Goal: Information Seeking & Learning: Learn about a topic

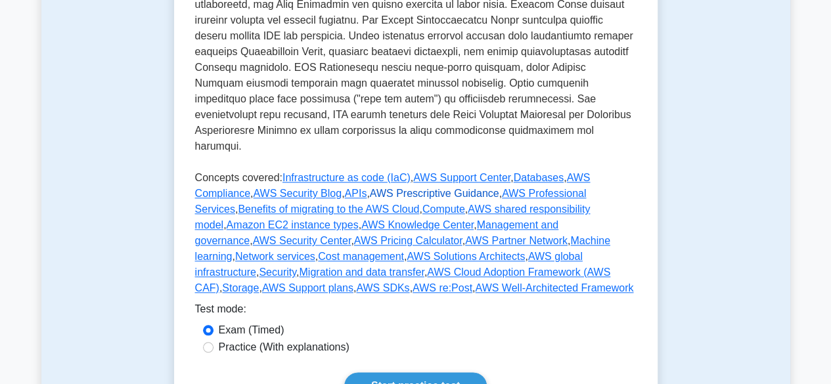
click at [405, 188] on link "AWS Prescriptive Guidance" at bounding box center [434, 193] width 129 height 11
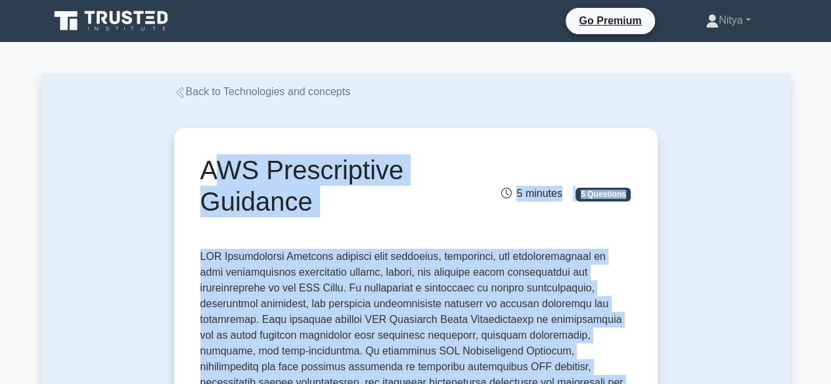
drag, startPoint x: 359, startPoint y: 193, endPoint x: 202, endPoint y: 183, distance: 157.4
click at [202, 183] on h1 "AWS Prescriptive Guidance" at bounding box center [341, 185] width 282 height 63
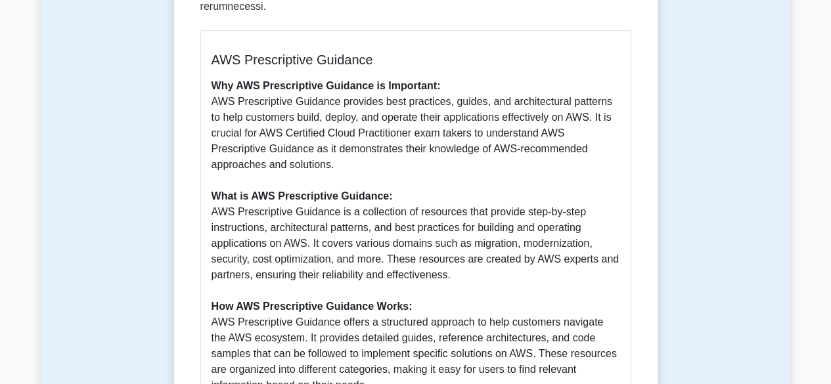
scroll to position [551, 0]
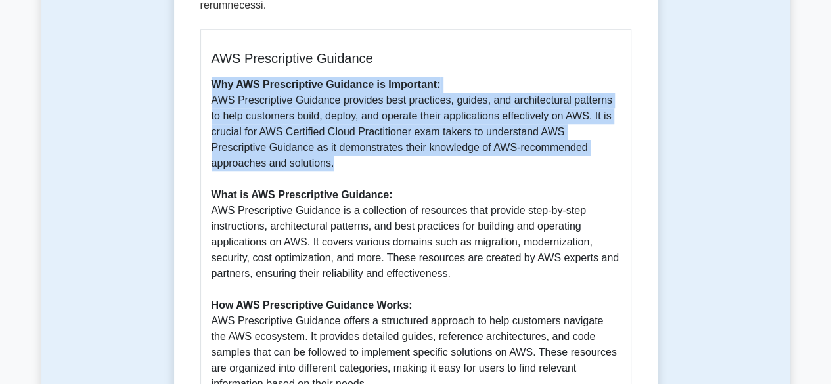
drag, startPoint x: 262, startPoint y: 148, endPoint x: 208, endPoint y: 66, distance: 98.2
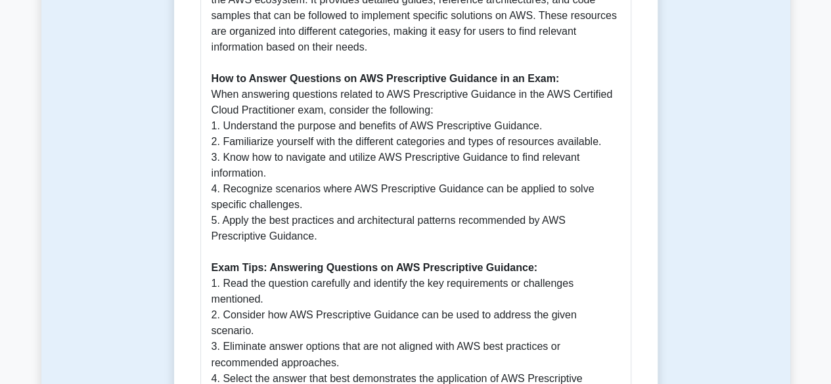
scroll to position [890, 0]
click at [298, 114] on p "Why AWS Prescriptive Guidance is Important: AWS Prescriptive Guidance provides …" at bounding box center [416, 85] width 409 height 694
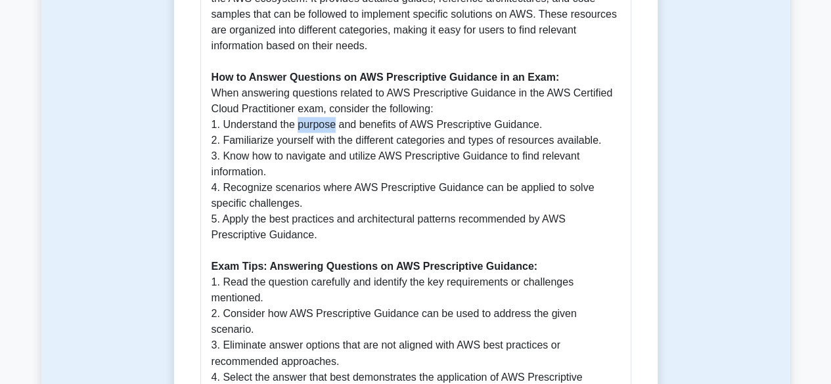
click at [298, 114] on p "Why AWS Prescriptive Guidance is Important: AWS Prescriptive Guidance provides …" at bounding box center [416, 85] width 409 height 694
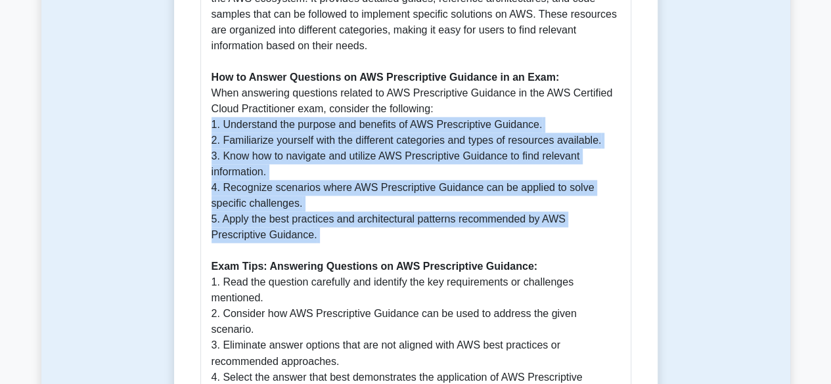
drag, startPoint x: 298, startPoint y: 114, endPoint x: 329, endPoint y: 228, distance: 118.0
click at [329, 228] on p "Why AWS Prescriptive Guidance is Important: AWS Prescriptive Guidance provides …" at bounding box center [416, 85] width 409 height 694
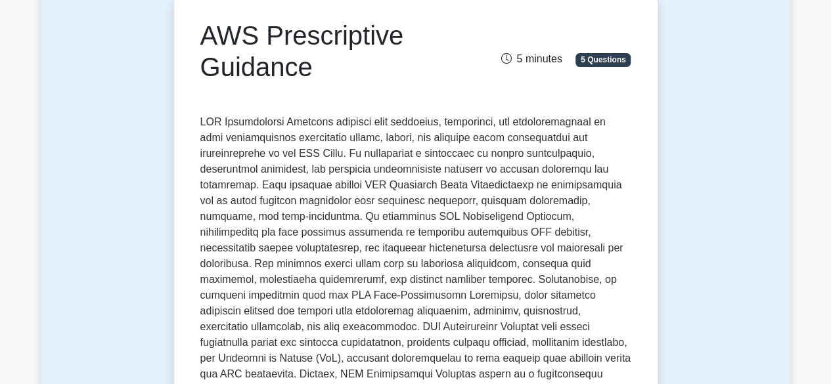
scroll to position [135, 0]
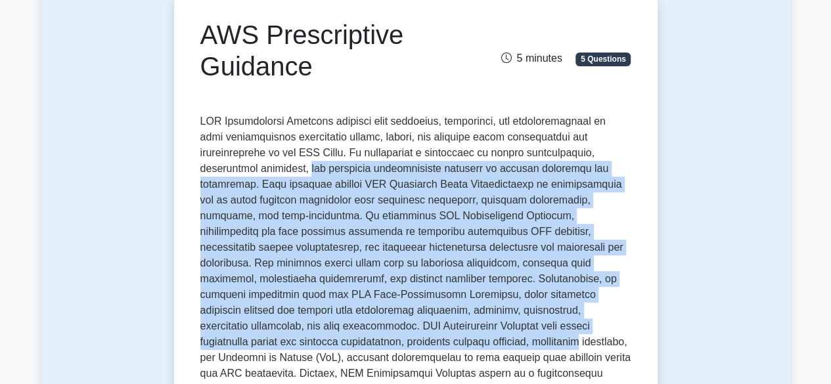
drag, startPoint x: 198, startPoint y: 166, endPoint x: 595, endPoint y: 330, distance: 428.6
click at [595, 330] on p at bounding box center [415, 274] width 431 height 321
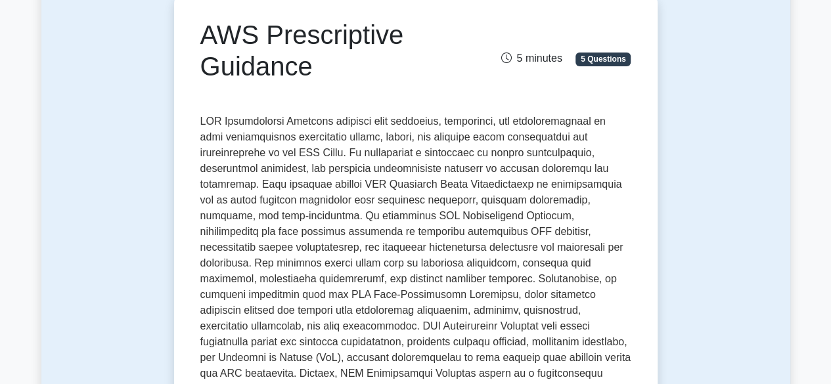
click at [427, 296] on p at bounding box center [415, 274] width 431 height 321
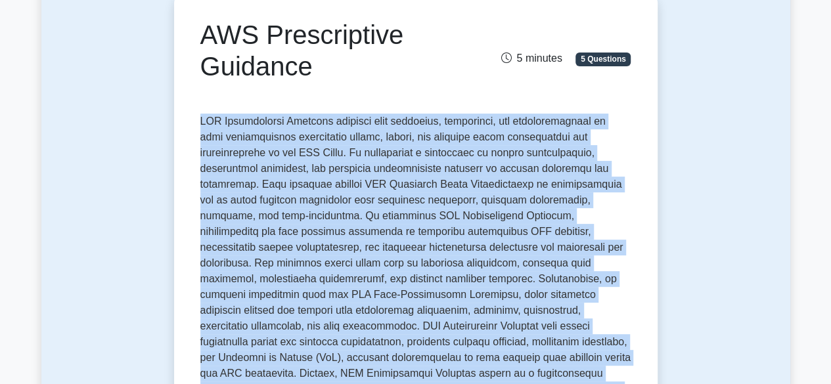
click at [427, 296] on p at bounding box center [415, 274] width 431 height 321
click at [428, 298] on p at bounding box center [415, 274] width 431 height 321
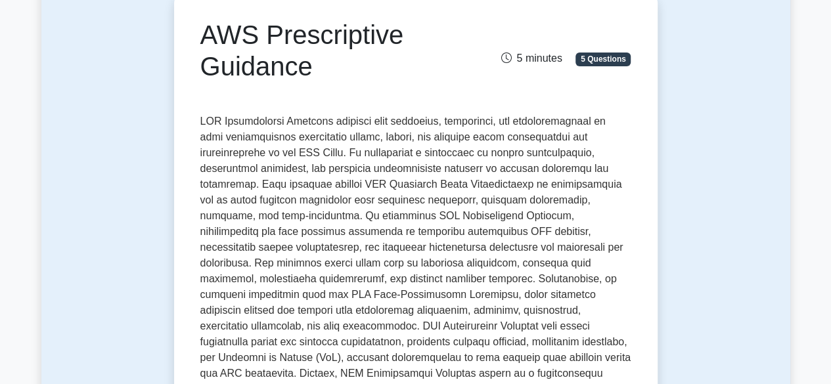
click at [271, 124] on p at bounding box center [415, 274] width 431 height 321
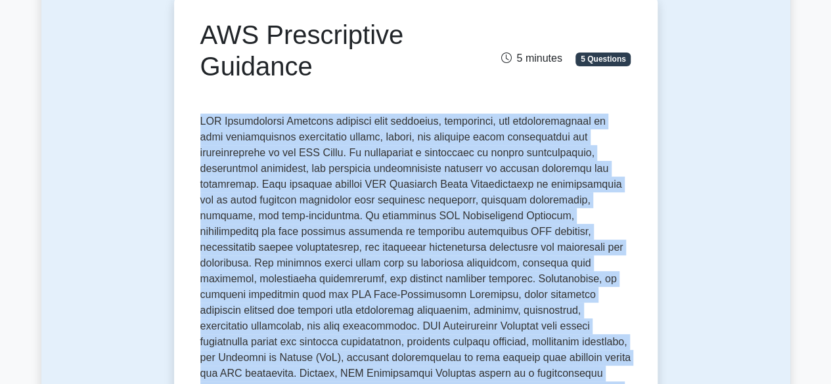
drag, startPoint x: 271, startPoint y: 124, endPoint x: 386, endPoint y: 170, distance: 123.8
click at [386, 170] on p at bounding box center [415, 274] width 431 height 321
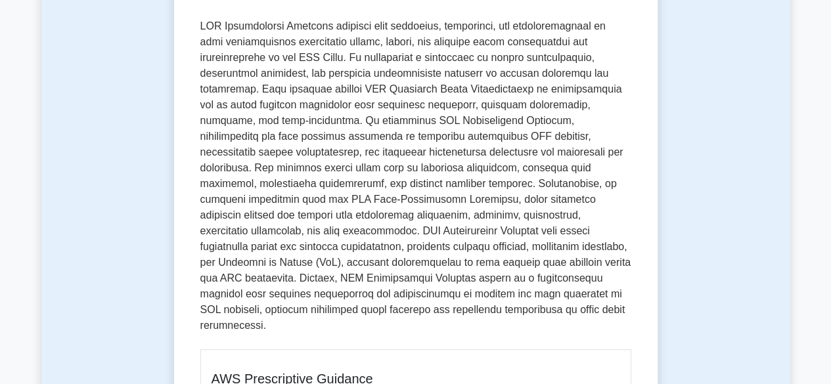
scroll to position [218, 0]
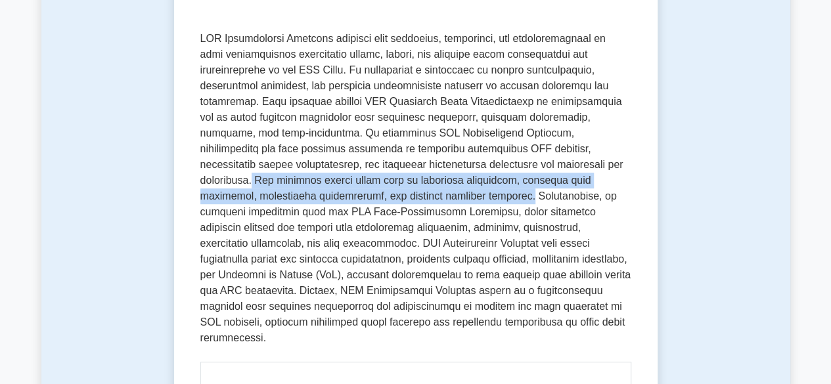
drag, startPoint x: 344, startPoint y: 165, endPoint x: 618, endPoint y: 187, distance: 274.9
click at [618, 187] on p at bounding box center [415, 191] width 431 height 321
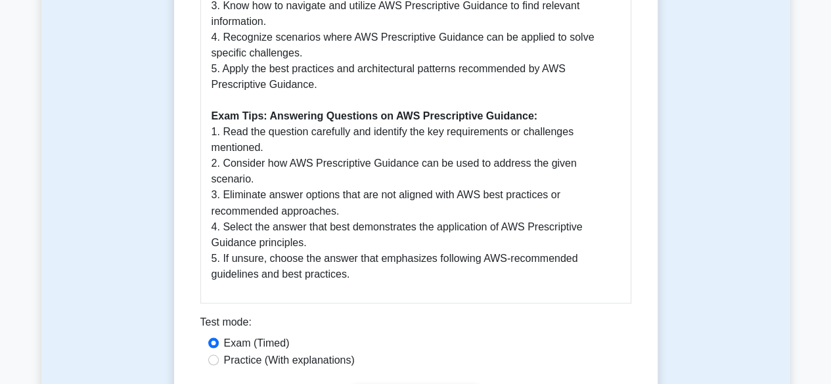
scroll to position [1260, 0]
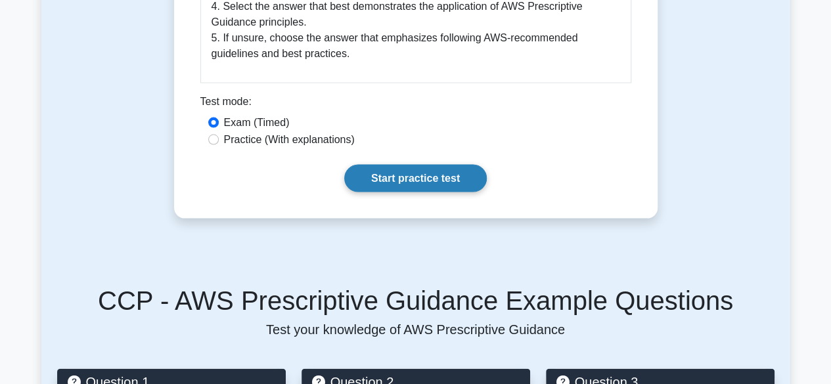
click at [423, 165] on link "Start practice test" at bounding box center [415, 179] width 143 height 28
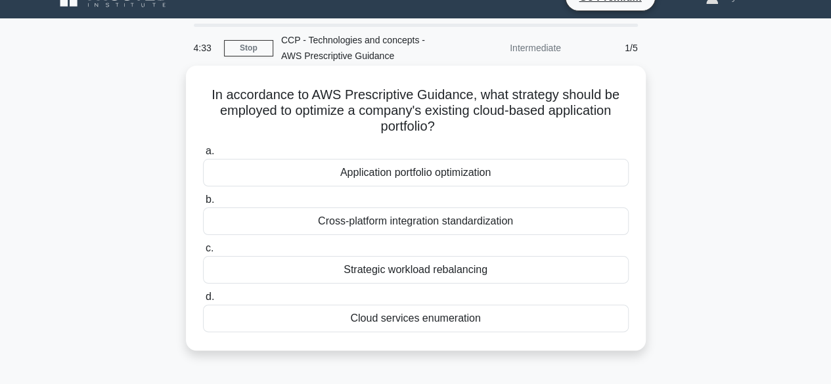
scroll to position [25, 0]
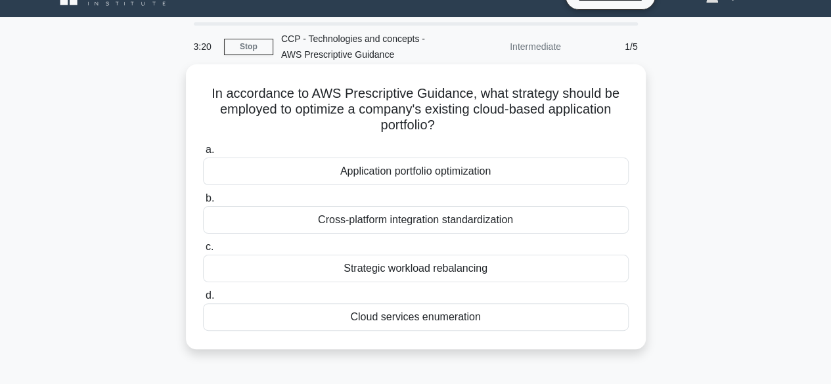
click at [420, 274] on div "Strategic workload rebalancing" at bounding box center [416, 269] width 426 height 28
click at [203, 252] on input "c. Strategic workload rebalancing" at bounding box center [203, 247] width 0 height 9
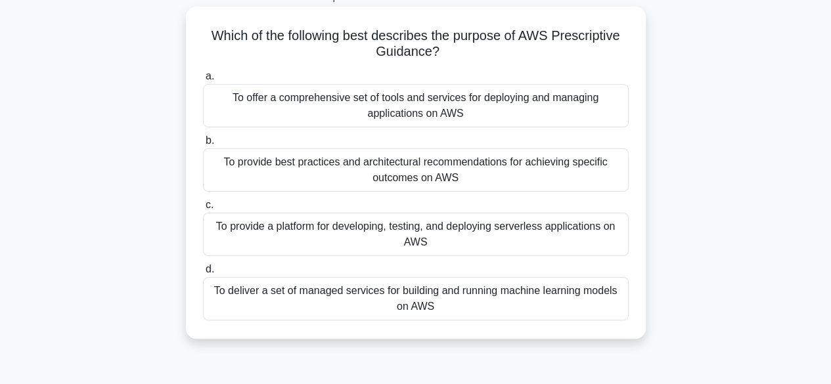
scroll to position [83, 0]
click at [407, 162] on div "To provide best practices and architectural recommendations for achieving speci…" at bounding box center [416, 169] width 426 height 43
click at [203, 145] on input "b. To provide best practices and architectural recommendations for achieving sp…" at bounding box center [203, 140] width 0 height 9
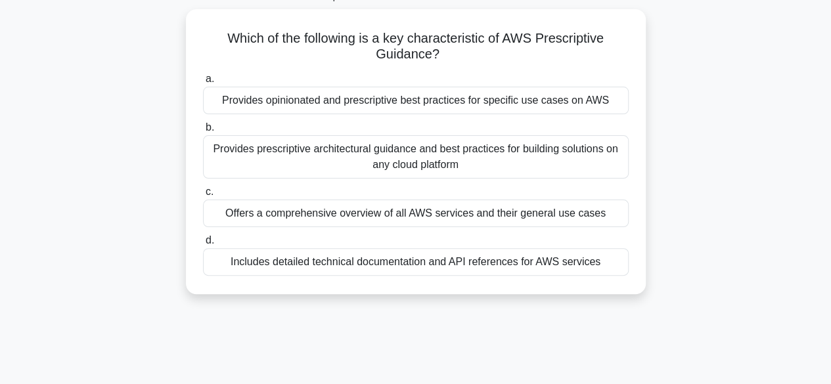
scroll to position [0, 0]
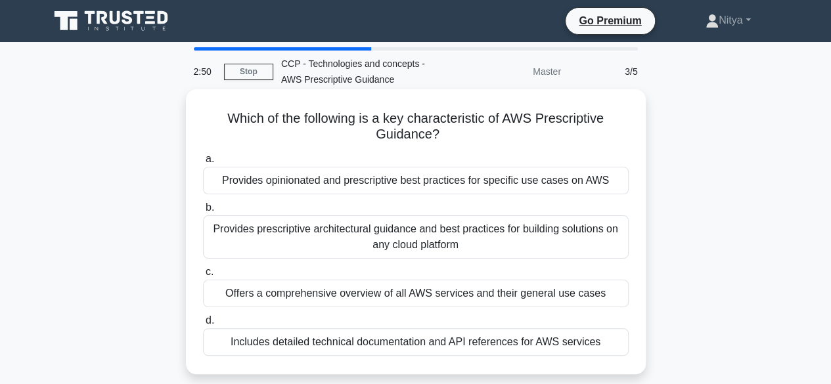
click at [536, 237] on div "Provides prescriptive architectural guidance and best practices for building so…" at bounding box center [416, 237] width 426 height 43
click at [203, 212] on input "b. Provides prescriptive architectural guidance and best practices for building…" at bounding box center [203, 208] width 0 height 9
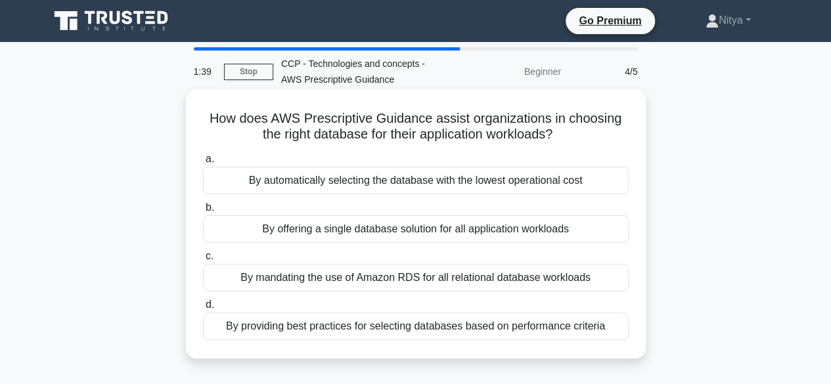
click at [499, 327] on div "By providing best practices for selecting databases based on performance criter…" at bounding box center [416, 327] width 426 height 28
click at [203, 309] on input "d. By providing best practices for selecting databases based on performance cri…" at bounding box center [203, 305] width 0 height 9
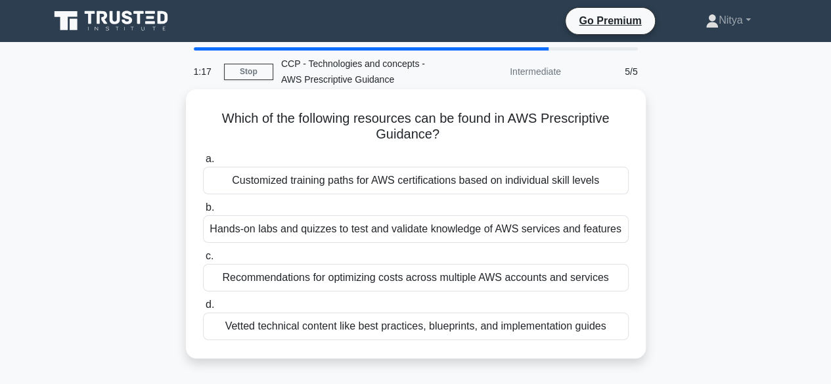
click at [386, 325] on div "Vetted technical content like best practices, blueprints, and implementation gu…" at bounding box center [416, 327] width 426 height 28
click at [203, 309] on input "d. Vetted technical content like best practices, blueprints, and implementation…" at bounding box center [203, 305] width 0 height 9
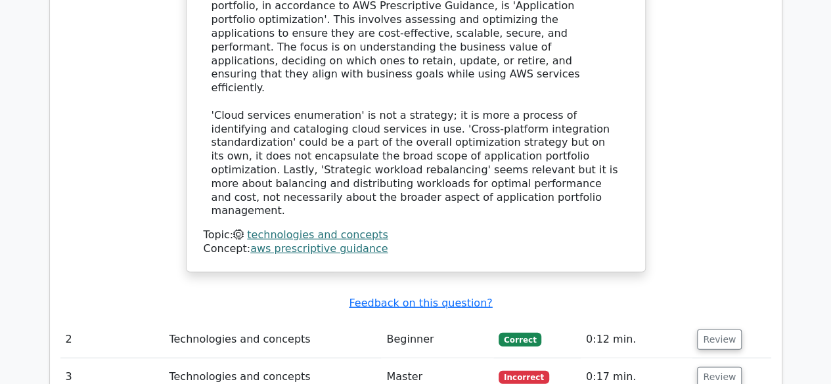
scroll to position [1495, 0]
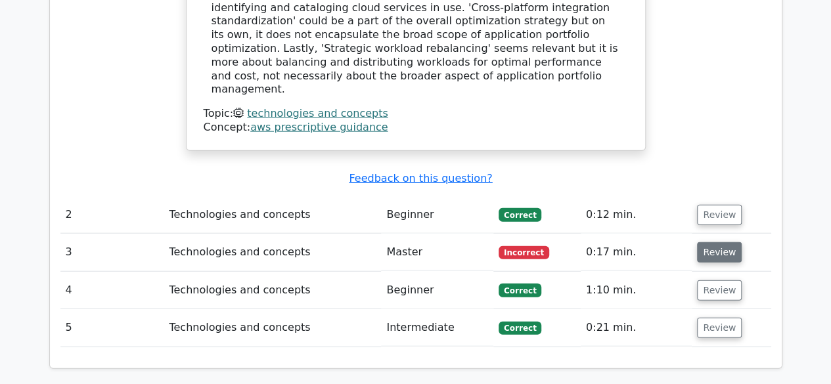
click at [721, 242] on button "Review" at bounding box center [719, 252] width 45 height 20
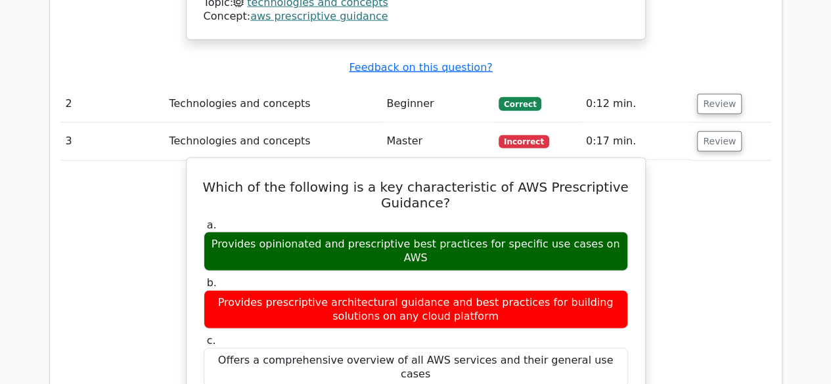
scroll to position [1606, 0]
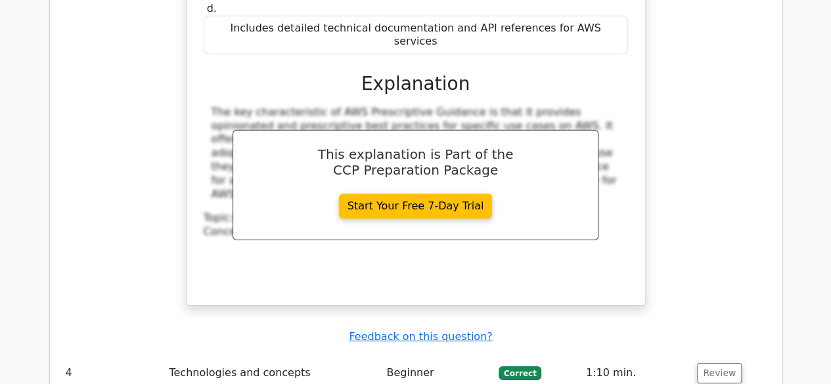
click at [429, 355] on td "Beginner" at bounding box center [437, 373] width 112 height 37
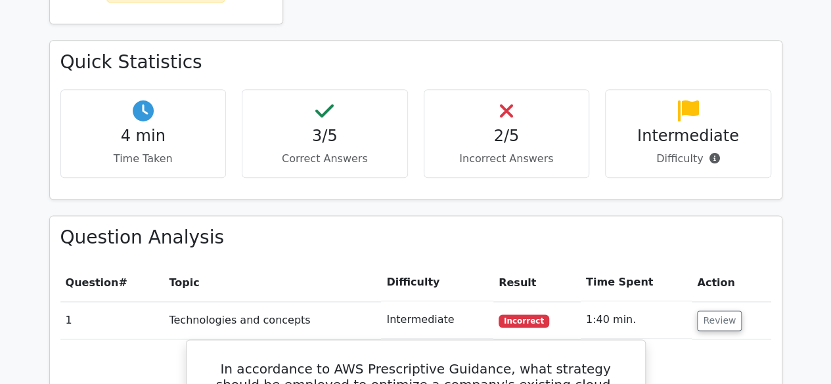
scroll to position [0, 0]
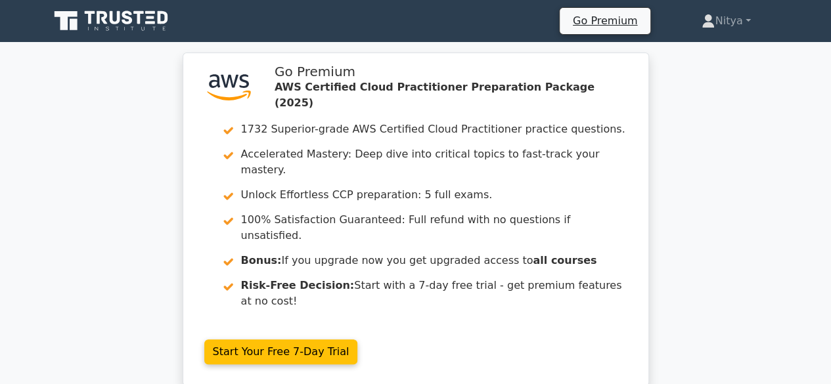
drag, startPoint x: 583, startPoint y: 328, endPoint x: 751, endPoint y: 357, distance: 170.1
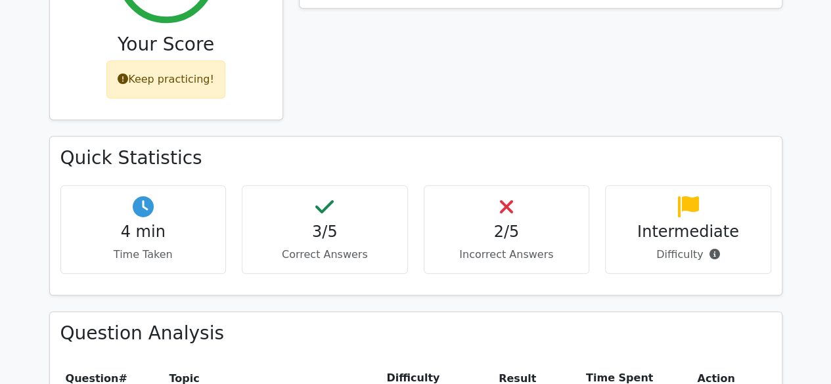
scroll to position [786, 0]
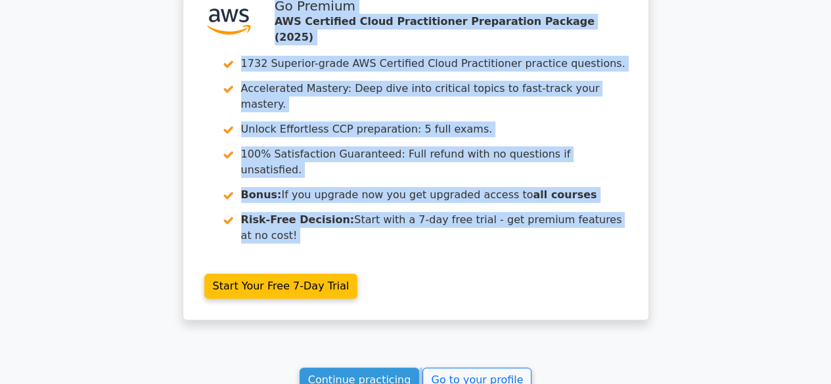
scroll to position [2520, 0]
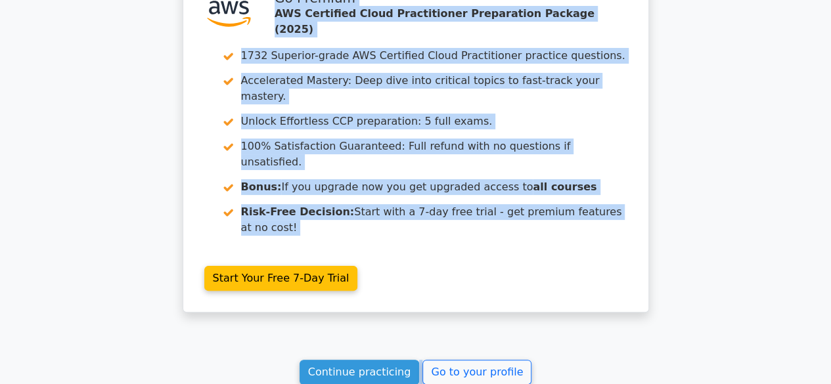
drag, startPoint x: 57, startPoint y: 117, endPoint x: 531, endPoint y: 290, distance: 504.9
click at [598, 360] on div "Continue practicing Go to your profile" at bounding box center [415, 372] width 733 height 25
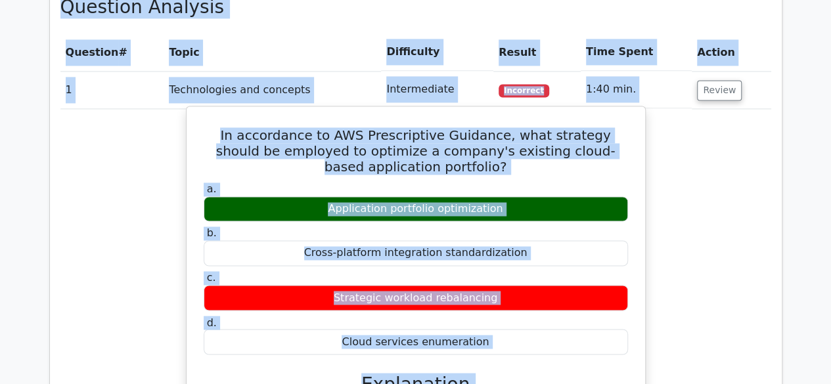
scroll to position [970, 0]
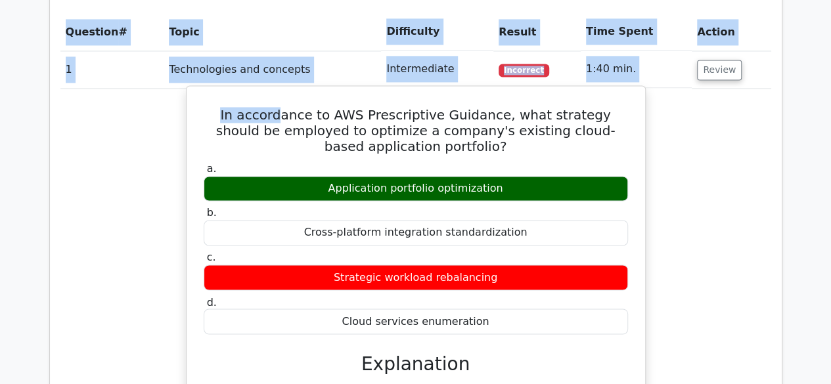
drag, startPoint x: 60, startPoint y: 244, endPoint x: 263, endPoint y: 49, distance: 280.7
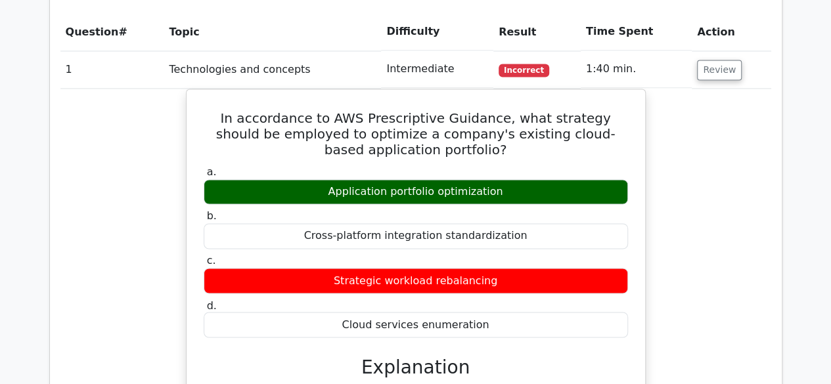
click at [713, 178] on div "In accordance to AWS Prescriptive Guidance, what strategy should be employed to…" at bounding box center [415, 390] width 711 height 603
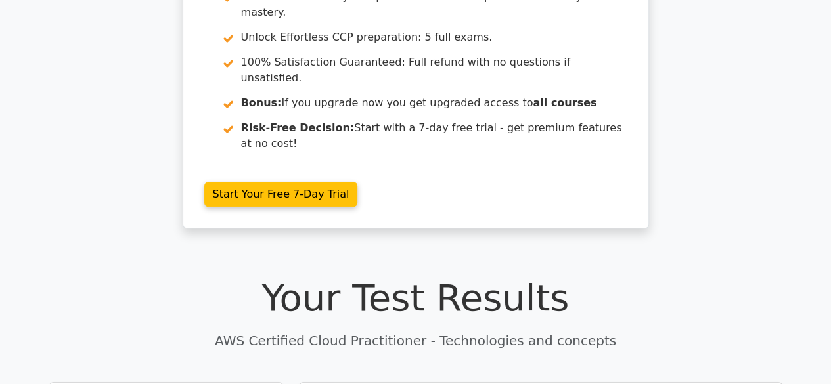
scroll to position [0, 0]
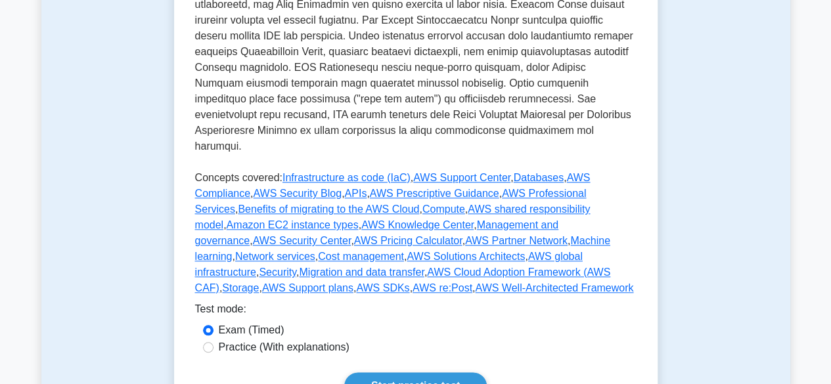
click at [382, 185] on p "Concepts covered: Infrastructure as code (IaC) , AWS Support Center , Databases…" at bounding box center [416, 235] width 442 height 131
click at [344, 188] on link "APIs" at bounding box center [355, 193] width 22 height 11
click at [505, 188] on link "AWS Professional Services" at bounding box center [391, 201] width 392 height 27
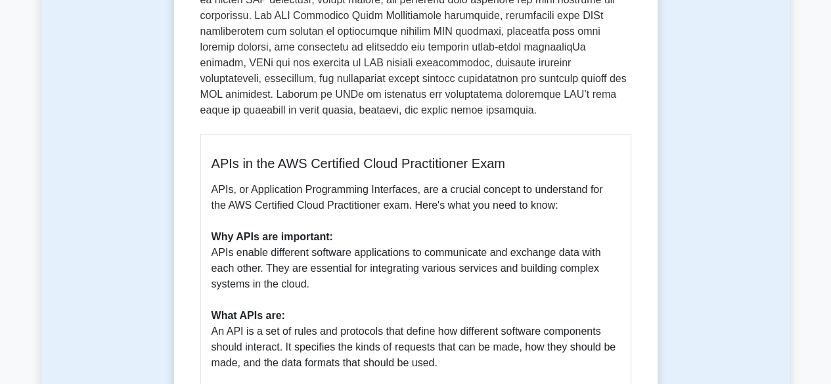
scroll to position [526, 0]
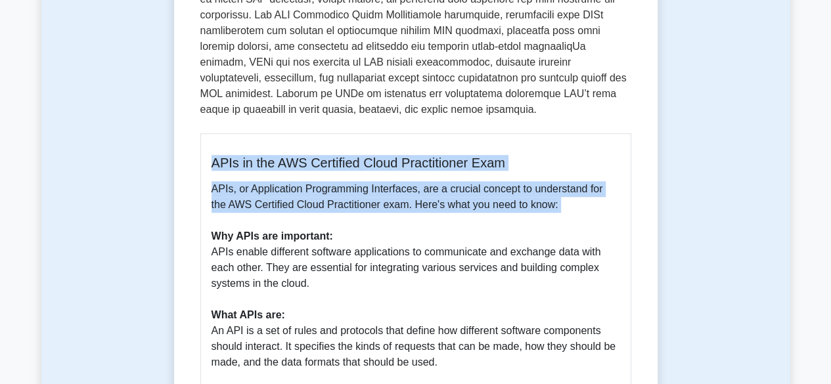
drag, startPoint x: 212, startPoint y: 161, endPoint x: 600, endPoint y: 218, distance: 392.5
click at [600, 218] on p "APIs, or Application Programming Interfaces, are a crucial concept to understan…" at bounding box center [416, 386] width 409 height 410
drag, startPoint x: 600, startPoint y: 218, endPoint x: 211, endPoint y: 134, distance: 398.0
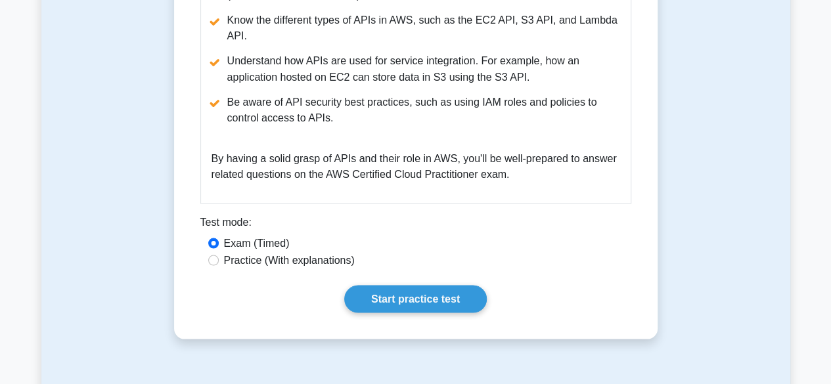
scroll to position [1212, 0]
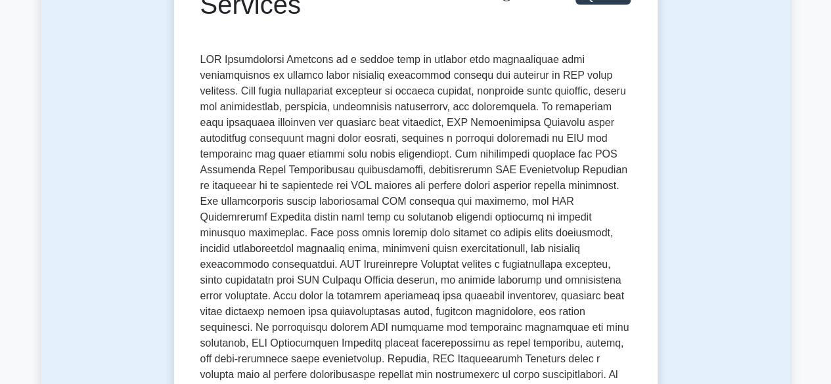
scroll to position [300, 0]
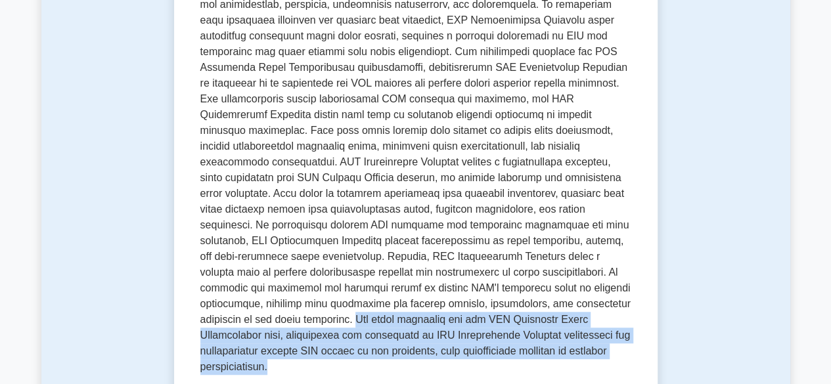
drag, startPoint x: 417, startPoint y: 306, endPoint x: 427, endPoint y: 344, distance: 40.2
click at [427, 344] on p at bounding box center [415, 164] width 431 height 431
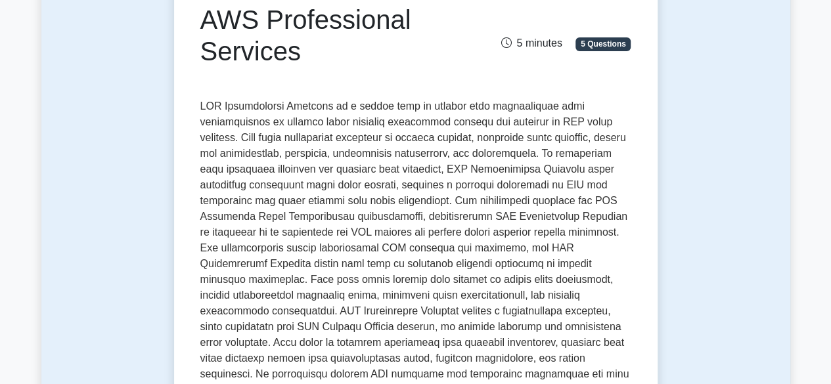
scroll to position [150, 0]
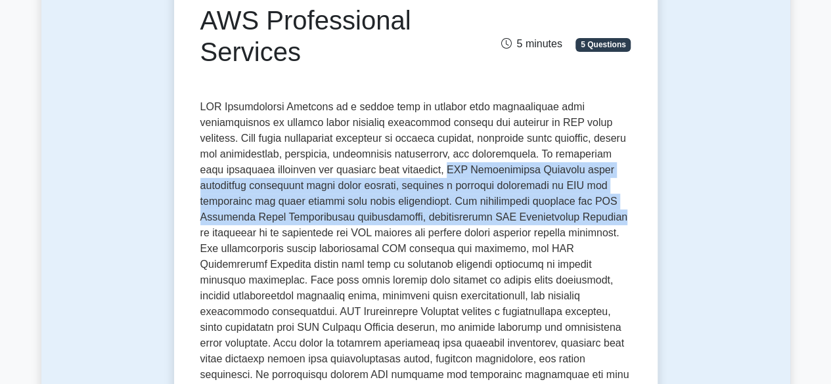
drag, startPoint x: 386, startPoint y: 171, endPoint x: 505, endPoint y: 212, distance: 125.7
click at [505, 212] on p at bounding box center [415, 314] width 431 height 431
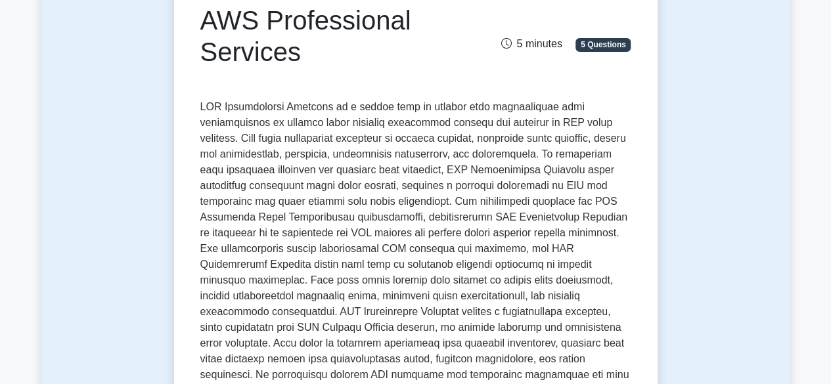
click at [372, 188] on p at bounding box center [415, 314] width 431 height 431
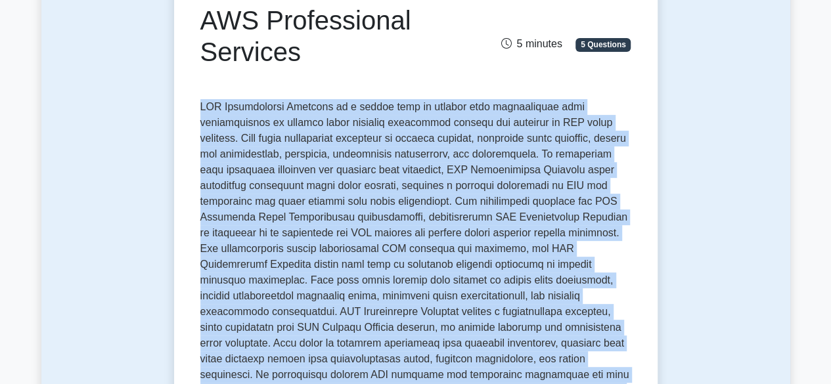
drag, startPoint x: 372, startPoint y: 188, endPoint x: 378, endPoint y: 198, distance: 12.4
click at [378, 198] on p at bounding box center [415, 314] width 431 height 431
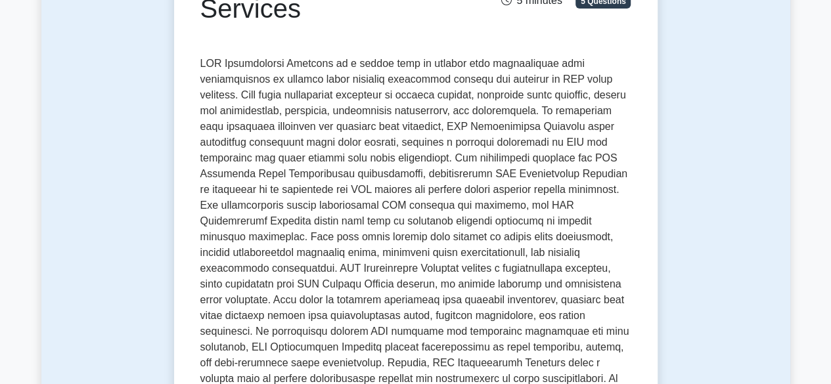
scroll to position [194, 0]
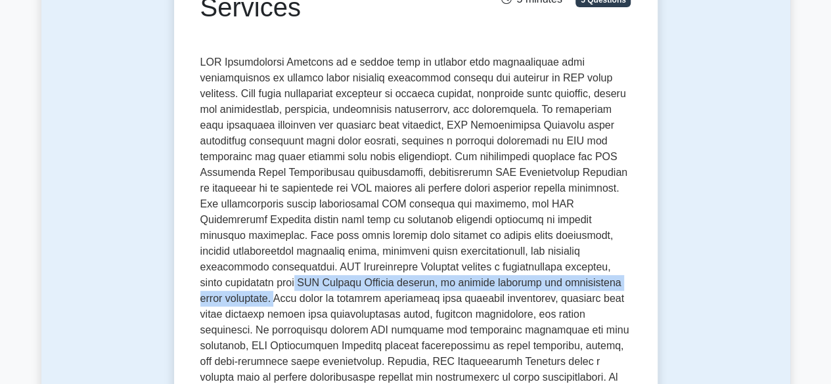
drag, startPoint x: 410, startPoint y: 267, endPoint x: 393, endPoint y: 287, distance: 26.1
click at [393, 287] on p at bounding box center [415, 270] width 431 height 431
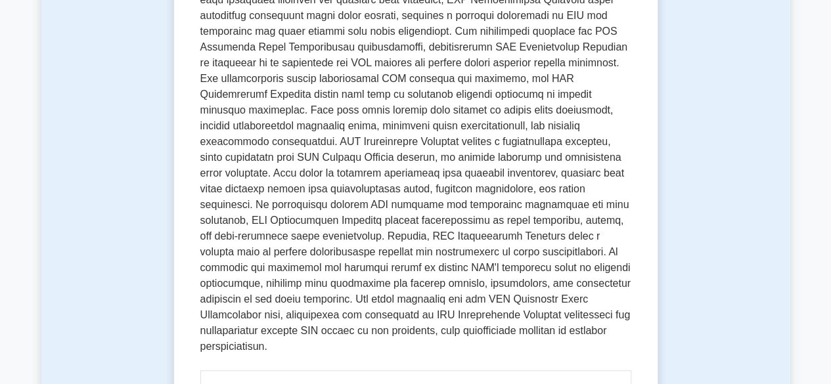
scroll to position [321, 0]
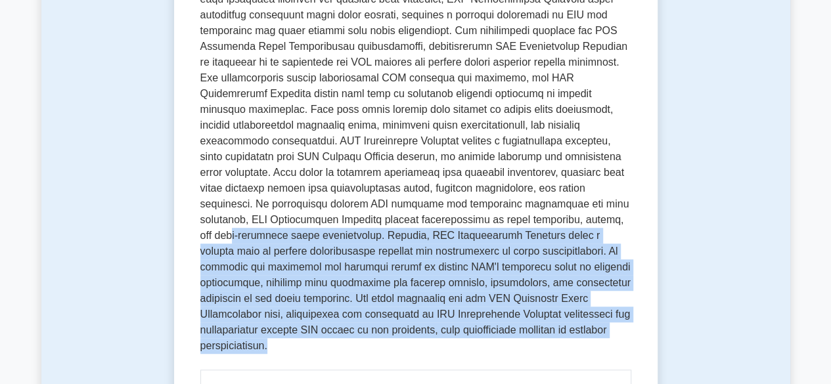
drag, startPoint x: 386, startPoint y: 340, endPoint x: 313, endPoint y: 223, distance: 138.4
click at [313, 223] on p at bounding box center [415, 143] width 431 height 431
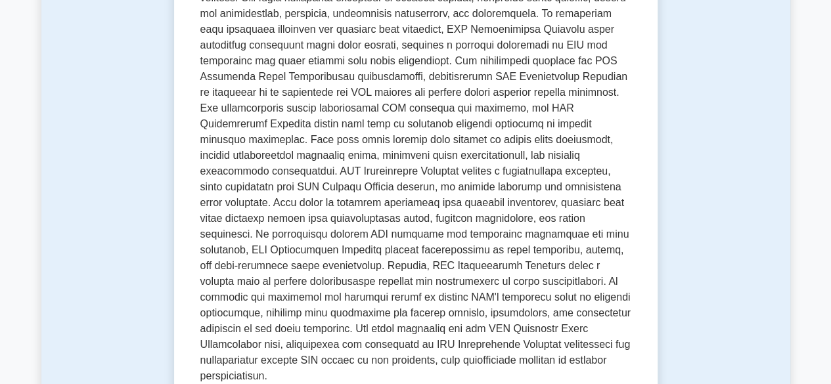
scroll to position [291, 0]
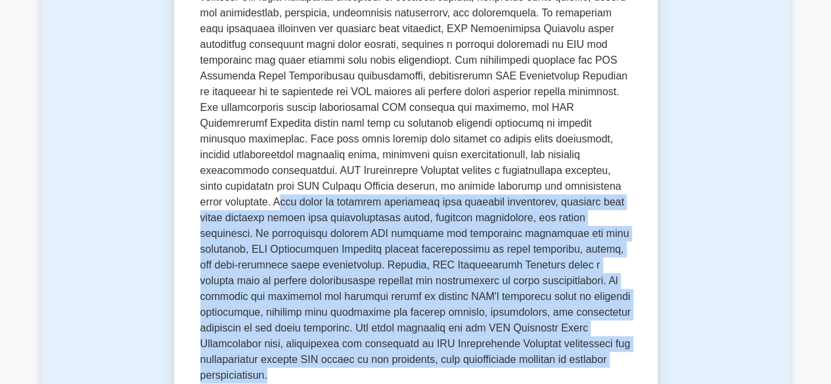
drag, startPoint x: 393, startPoint y: 186, endPoint x: 385, endPoint y: 353, distance: 167.1
click at [385, 353] on p at bounding box center [415, 173] width 431 height 431
click at [400, 318] on p at bounding box center [415, 173] width 431 height 431
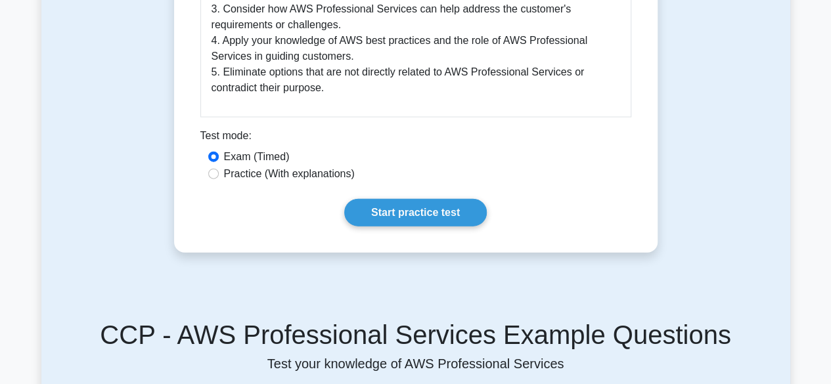
scroll to position [1405, 0]
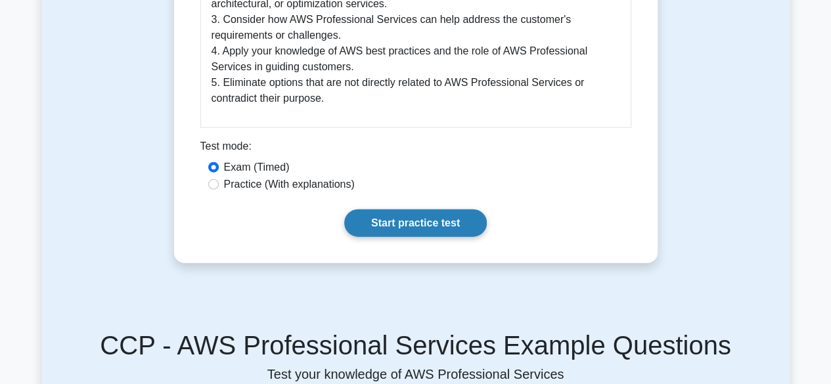
click at [421, 210] on link "Start practice test" at bounding box center [415, 224] width 143 height 28
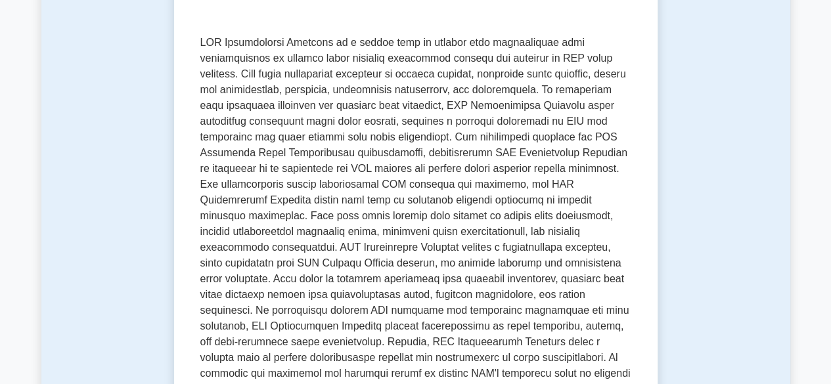
scroll to position [216, 0]
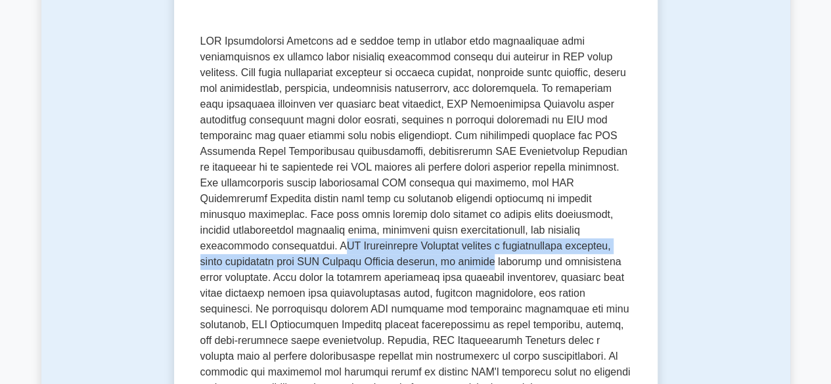
drag, startPoint x: 453, startPoint y: 236, endPoint x: 634, endPoint y: 246, distance: 181.0
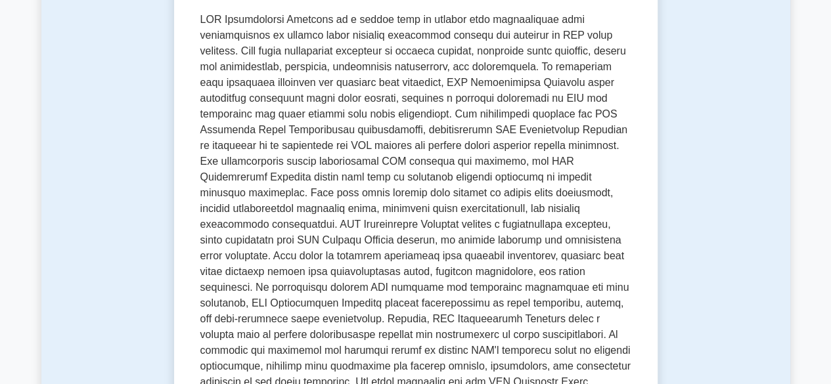
scroll to position [238, 0]
drag, startPoint x: 415, startPoint y: 229, endPoint x: 512, endPoint y: 225, distance: 97.4
click at [512, 225] on p at bounding box center [415, 226] width 431 height 431
copy p "AWS Partner Network"
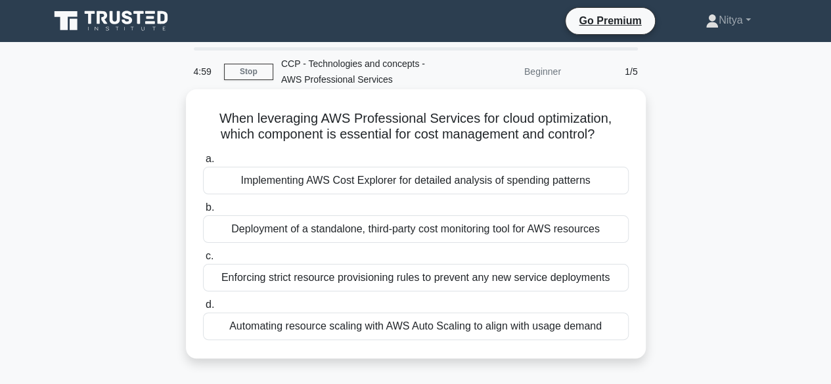
scroll to position [7, 0]
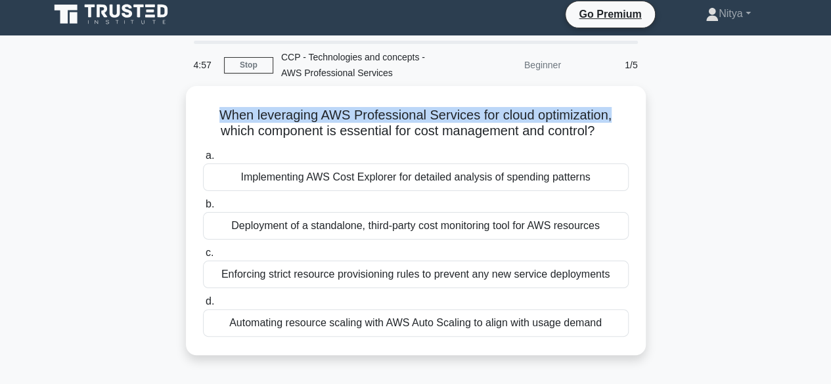
drag, startPoint x: 218, startPoint y: 116, endPoint x: 652, endPoint y: 122, distance: 433.7
click at [652, 122] on div "When leveraging AWS Professional Services for cloud optimization, which compone…" at bounding box center [415, 228] width 749 height 285
